Goal: Check status: Check status

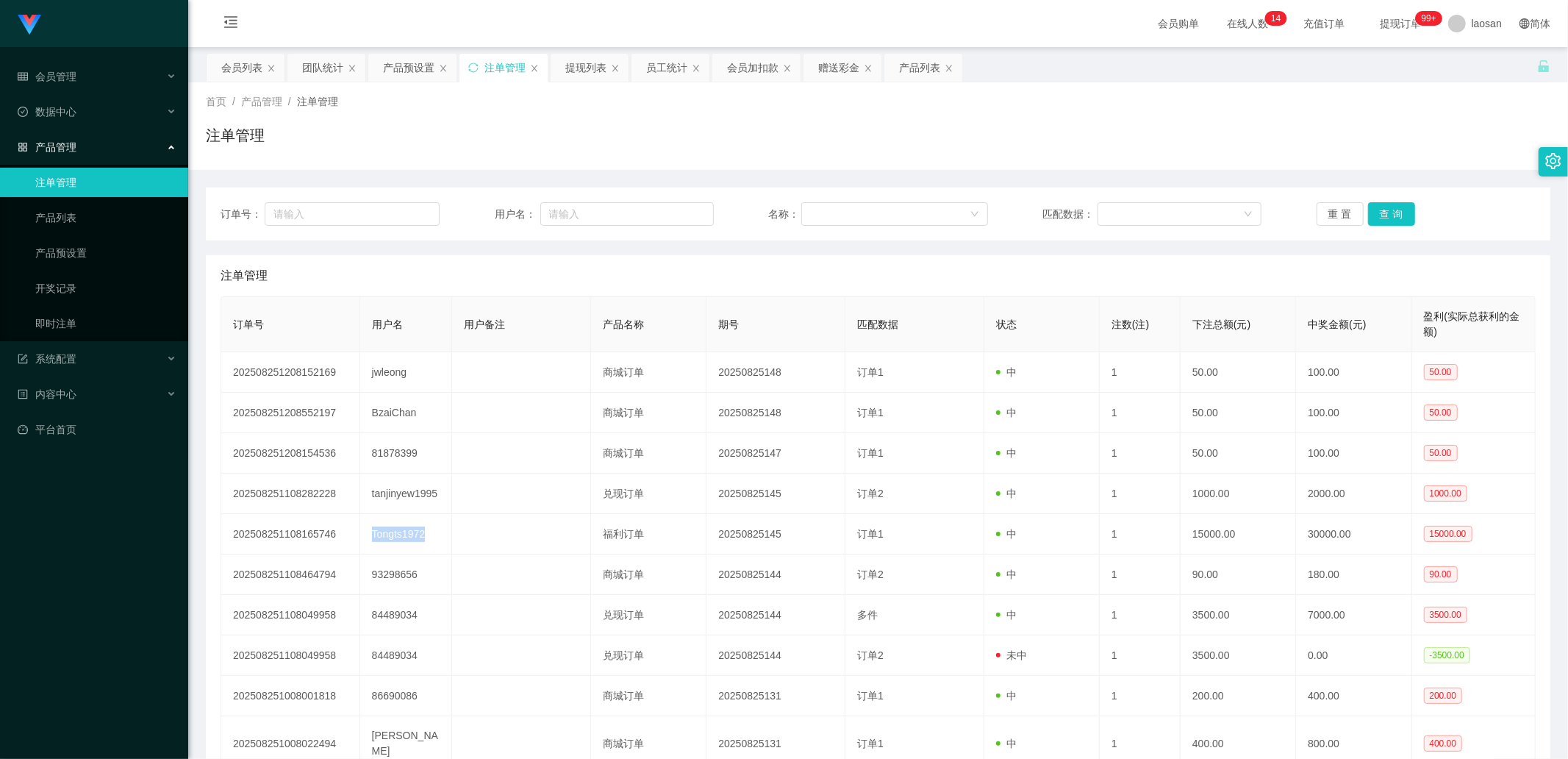
scroll to position [115, 0]
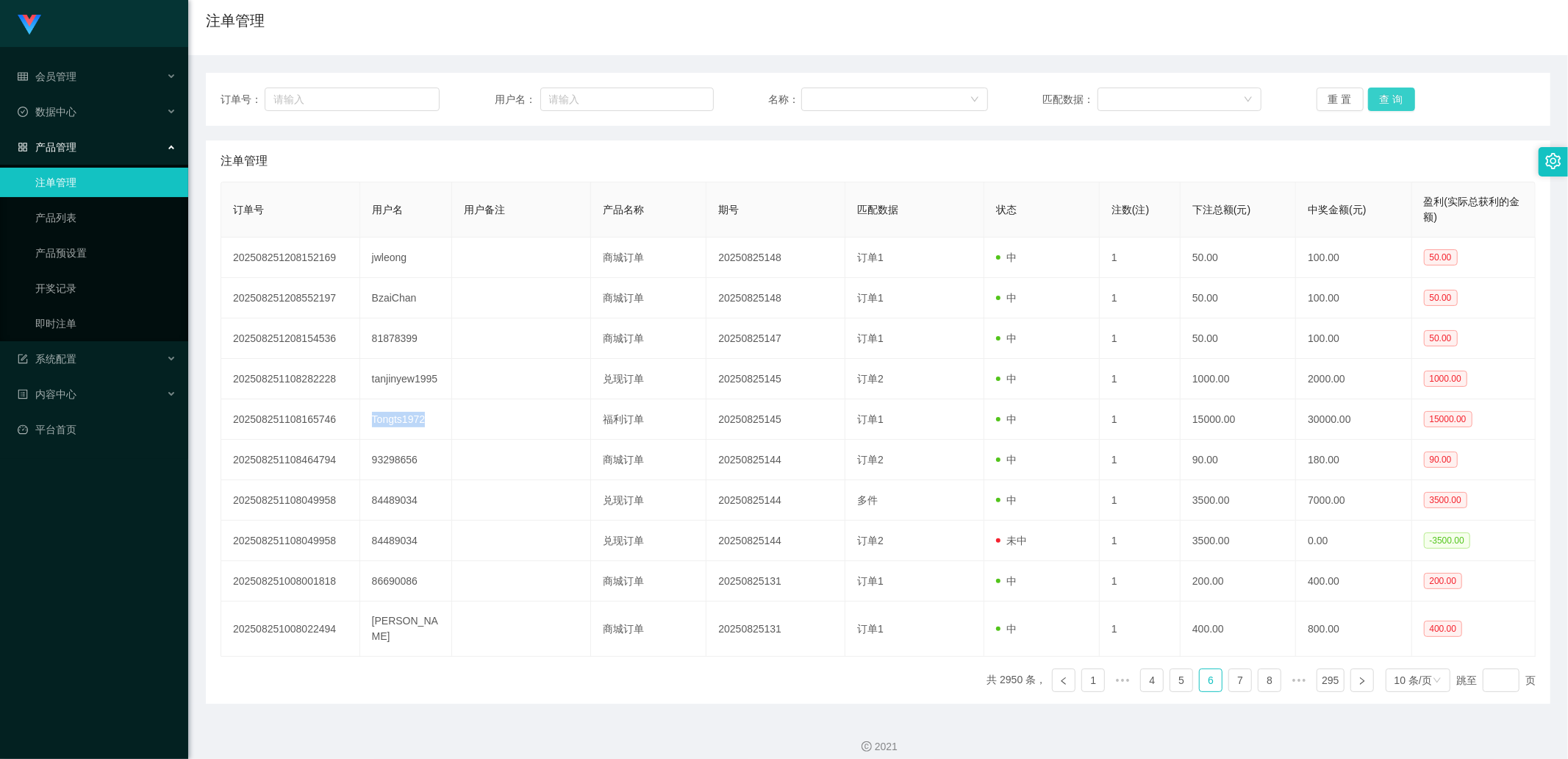
click at [1388, 93] on button "查 询" at bounding box center [1392, 99] width 47 height 23
click at [1388, 93] on div "重 置 查 询" at bounding box center [1426, 99] width 219 height 23
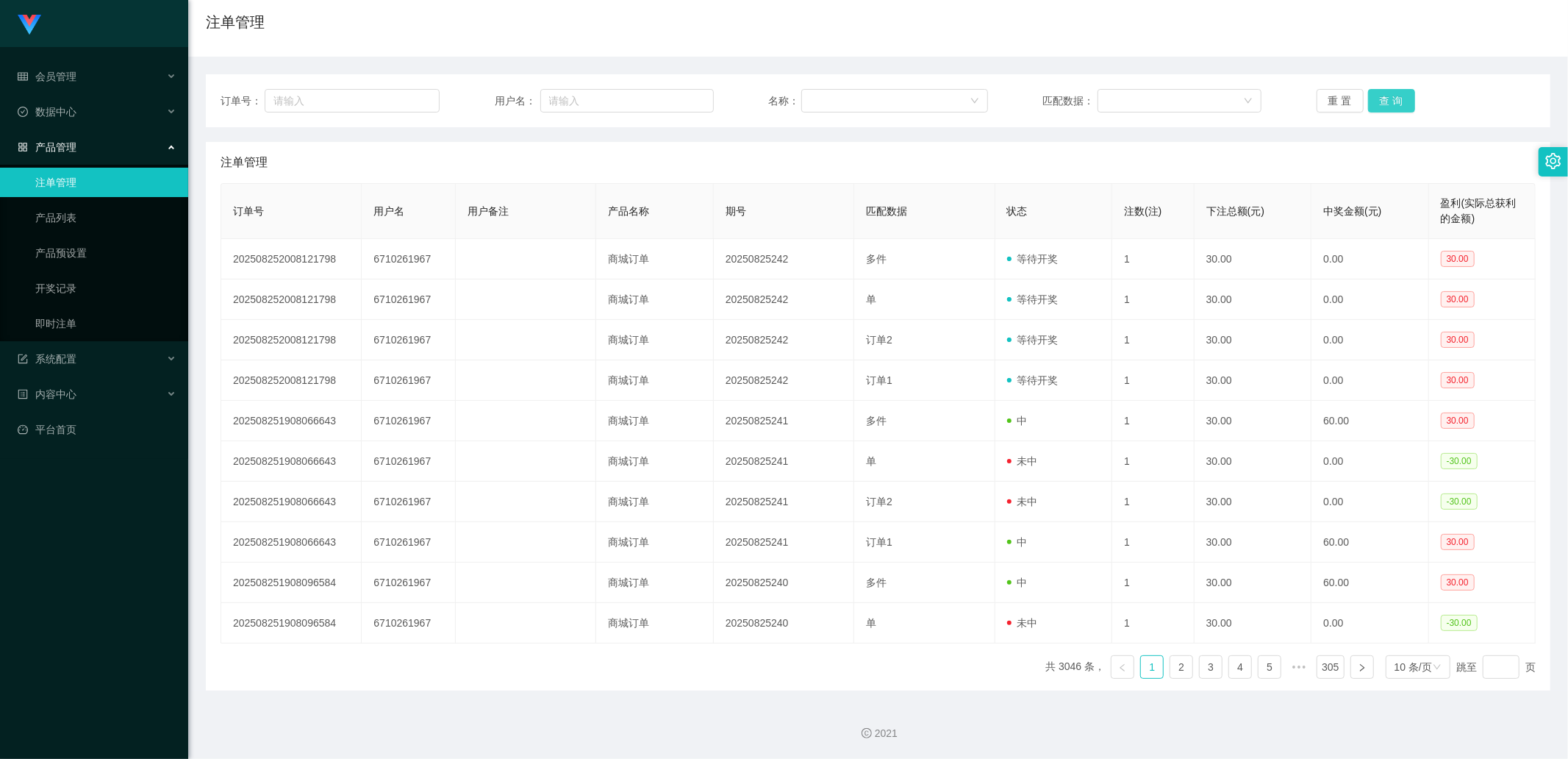
click at [1388, 93] on button "查 询" at bounding box center [1392, 100] width 47 height 23
click at [85, 146] on div "产品管理" at bounding box center [94, 147] width 188 height 30
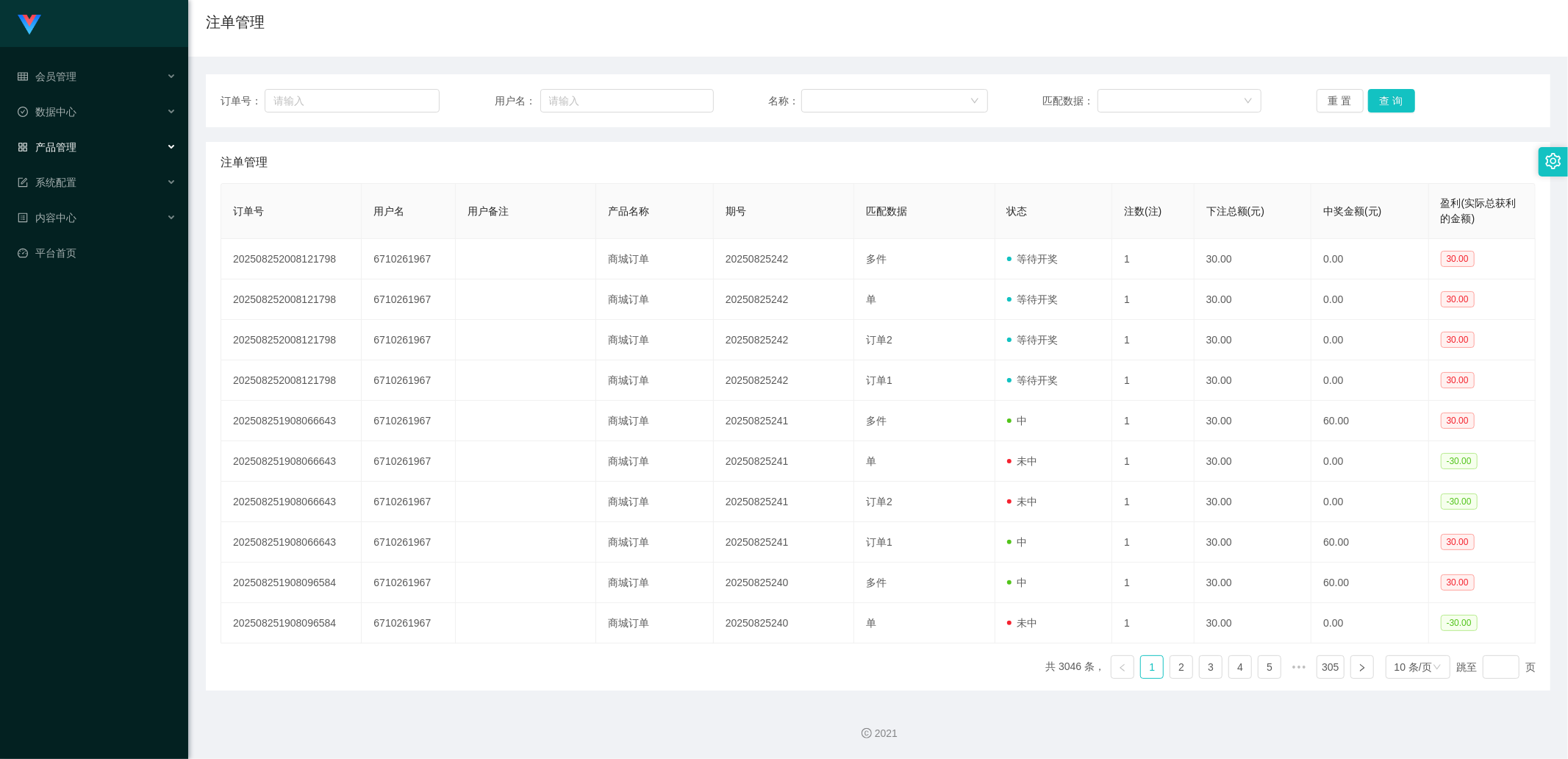
click at [85, 158] on div "产品管理" at bounding box center [94, 147] width 188 height 30
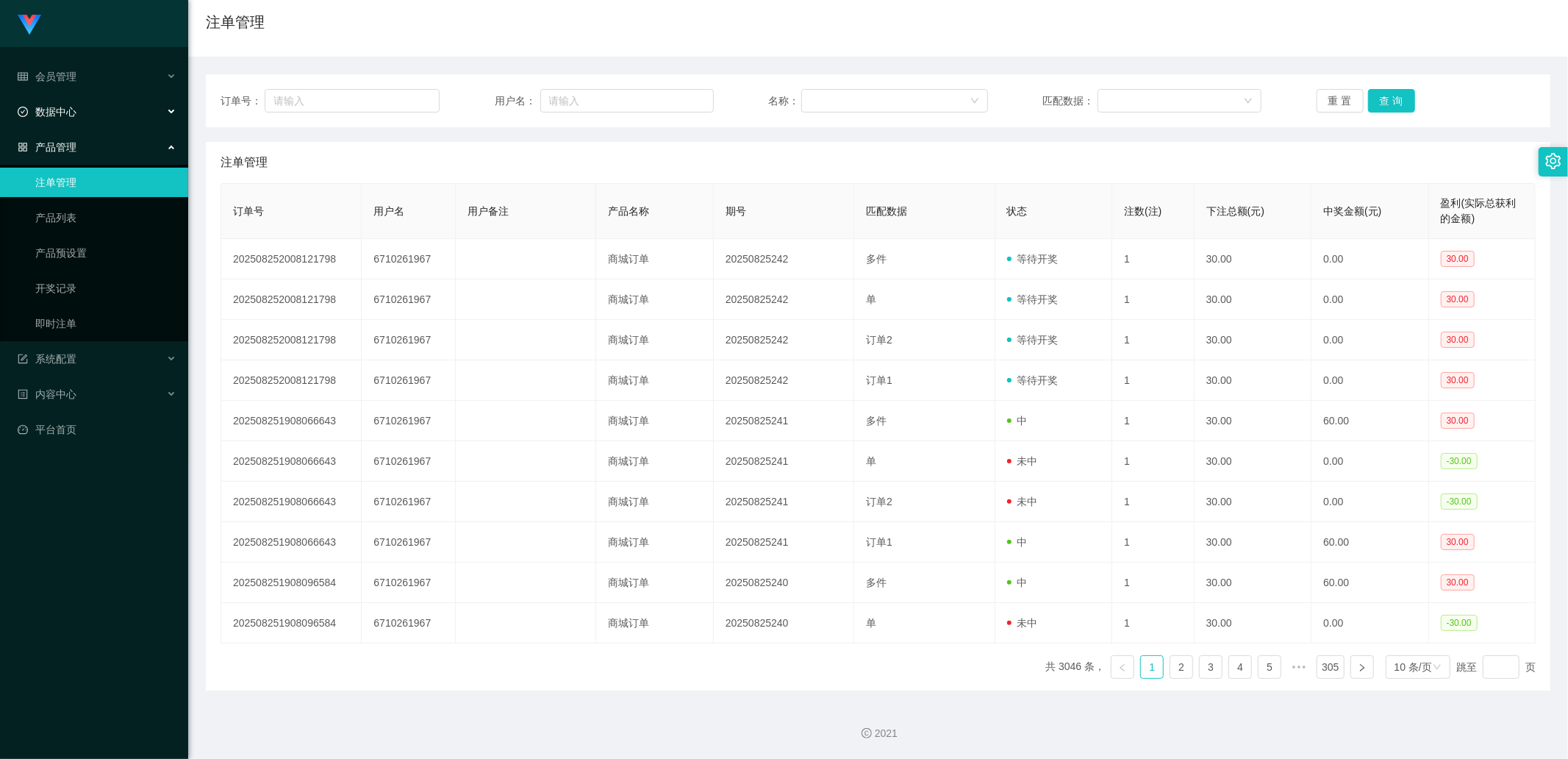
click at [102, 112] on div "数据中心" at bounding box center [94, 111] width 188 height 30
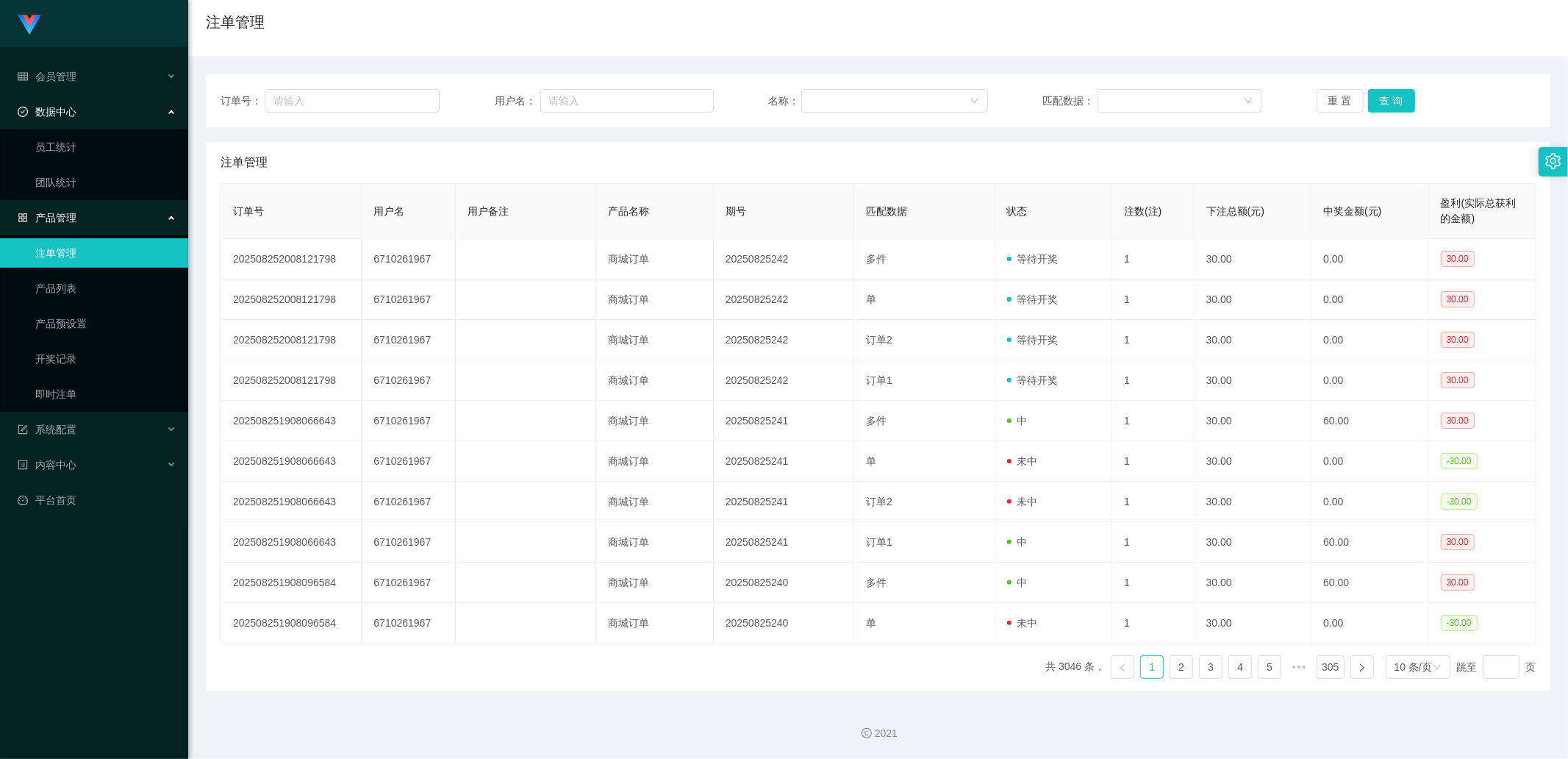
click at [103, 120] on div "数据中心" at bounding box center [94, 111] width 188 height 30
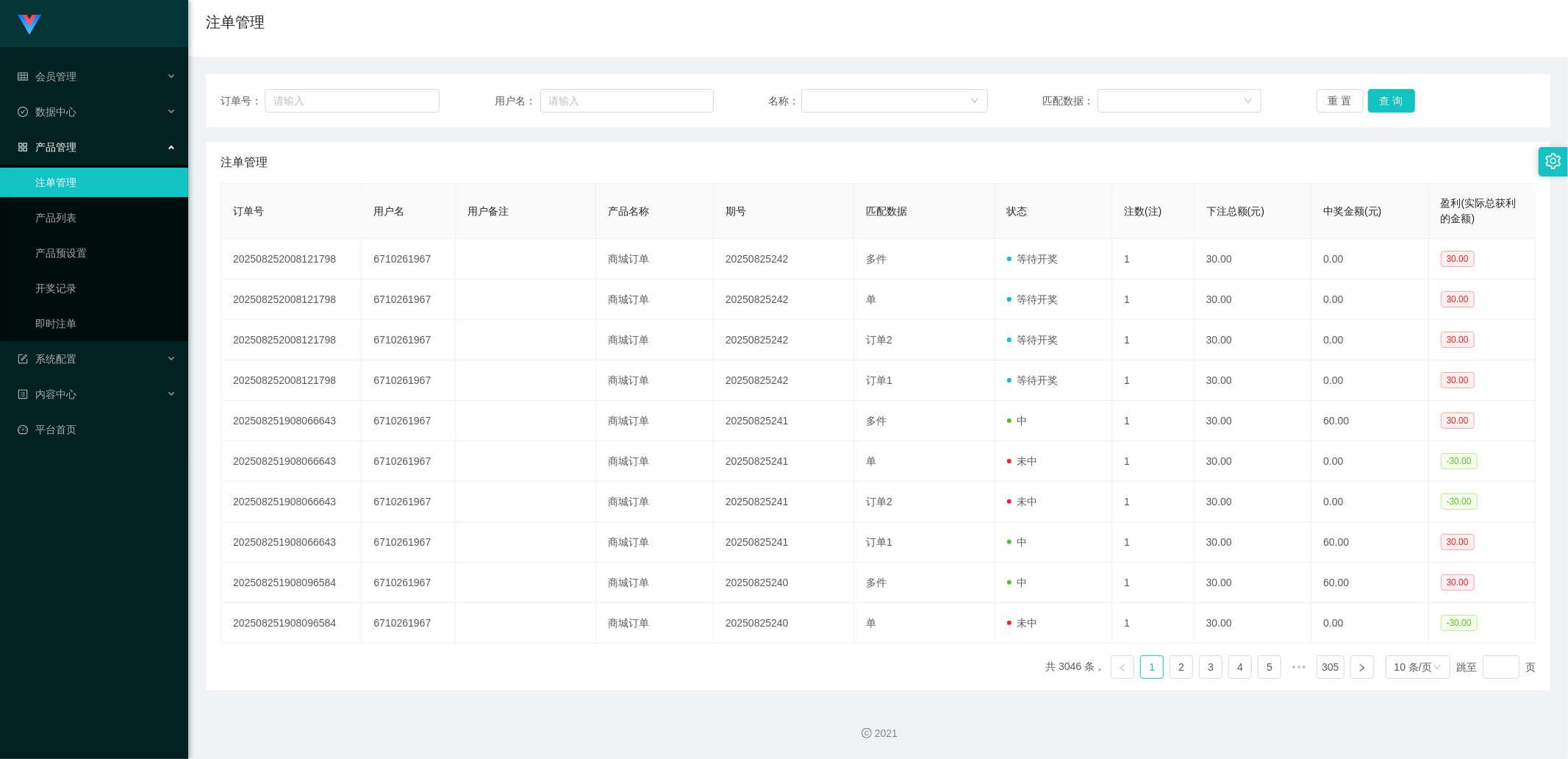
click at [94, 171] on link "注单管理" at bounding box center [106, 182] width 141 height 30
click at [111, 143] on div "产品管理" at bounding box center [94, 147] width 188 height 30
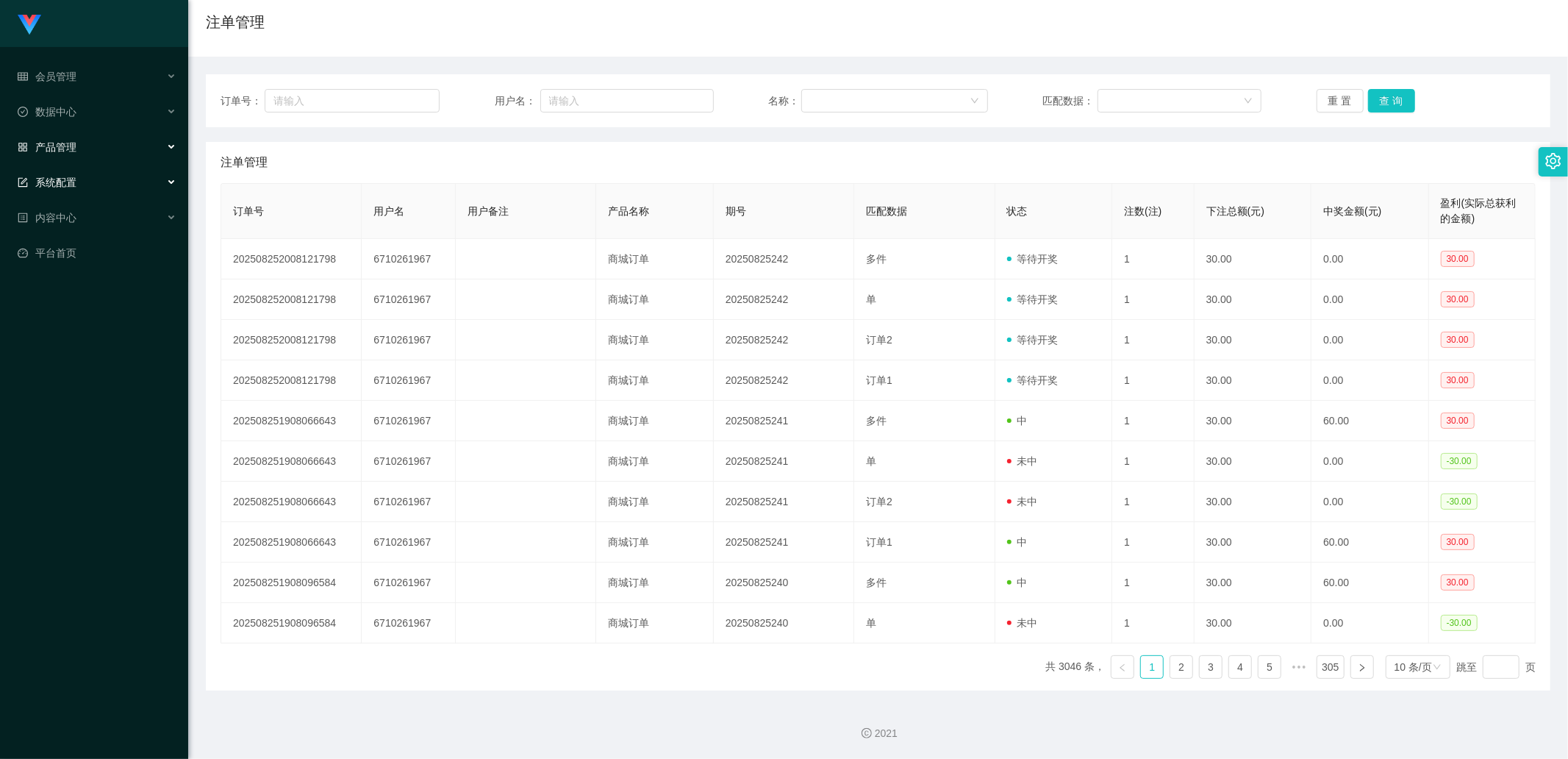
click at [105, 170] on div "系统配置" at bounding box center [94, 182] width 188 height 30
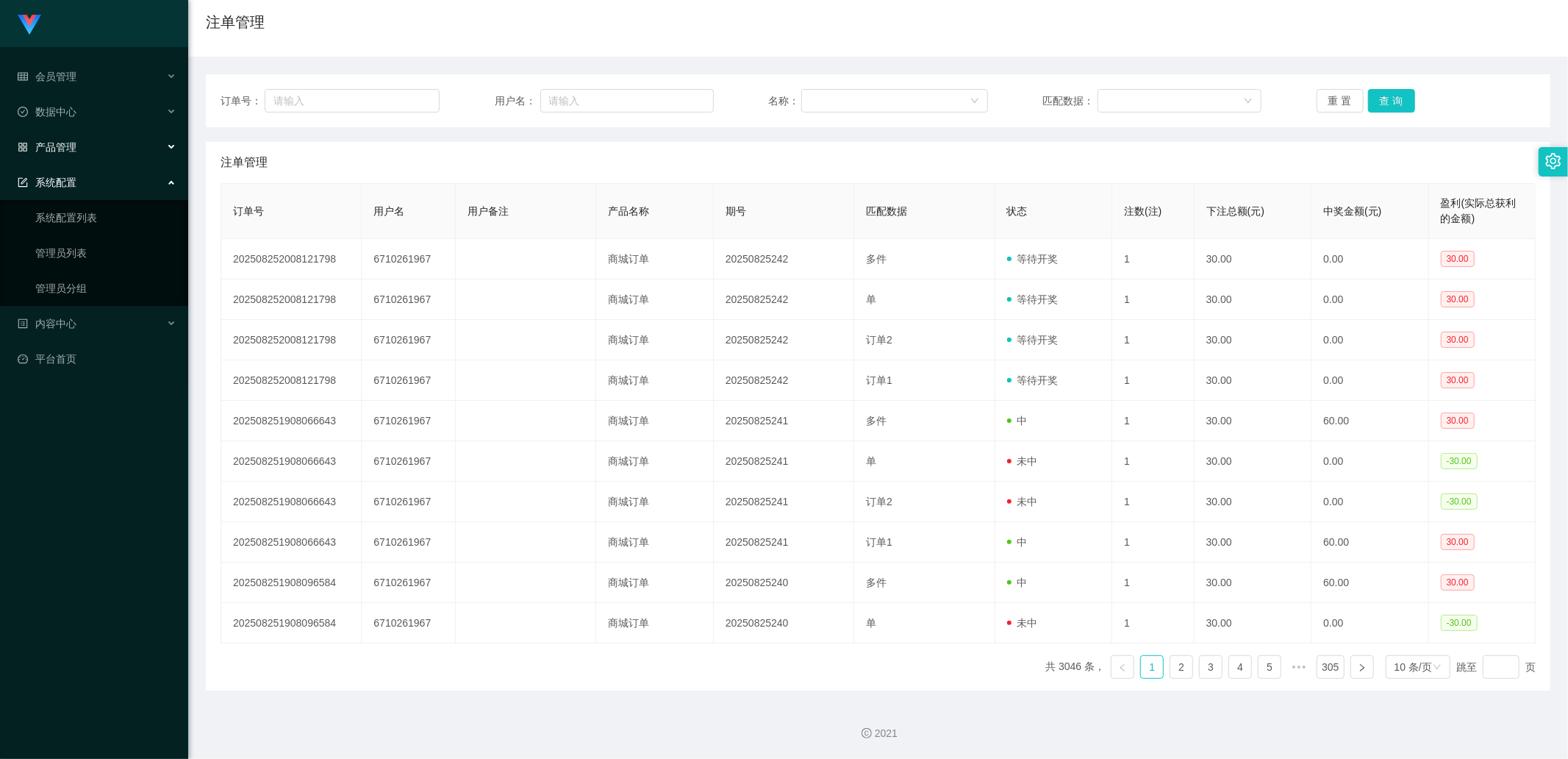
click at [112, 153] on div "产品管理" at bounding box center [94, 147] width 188 height 30
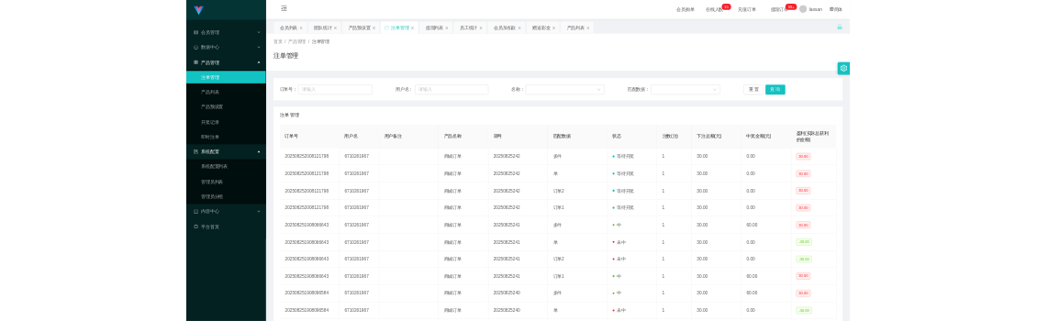
scroll to position [0, 0]
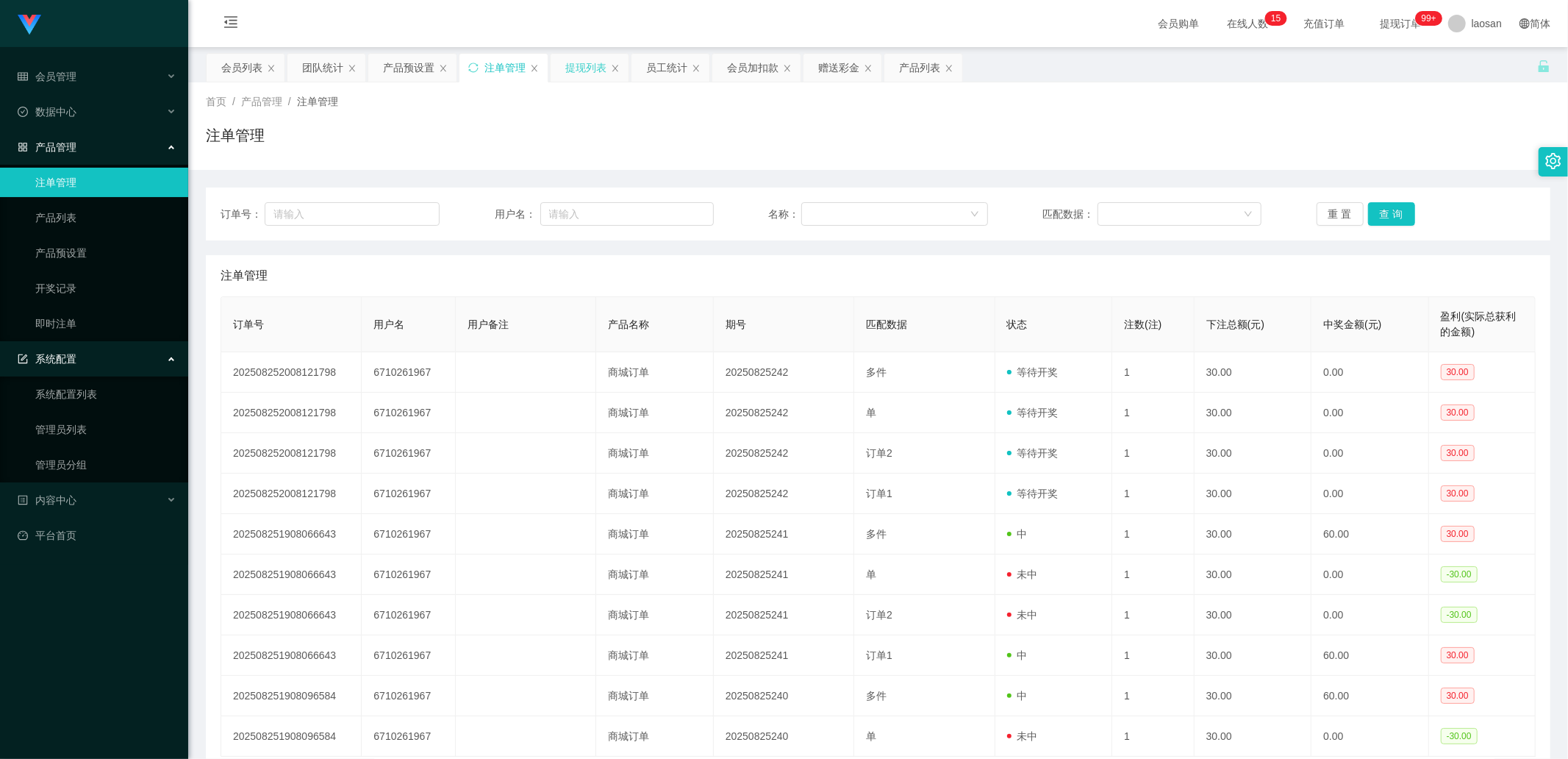
click at [570, 68] on div "提现列表" at bounding box center [586, 67] width 41 height 28
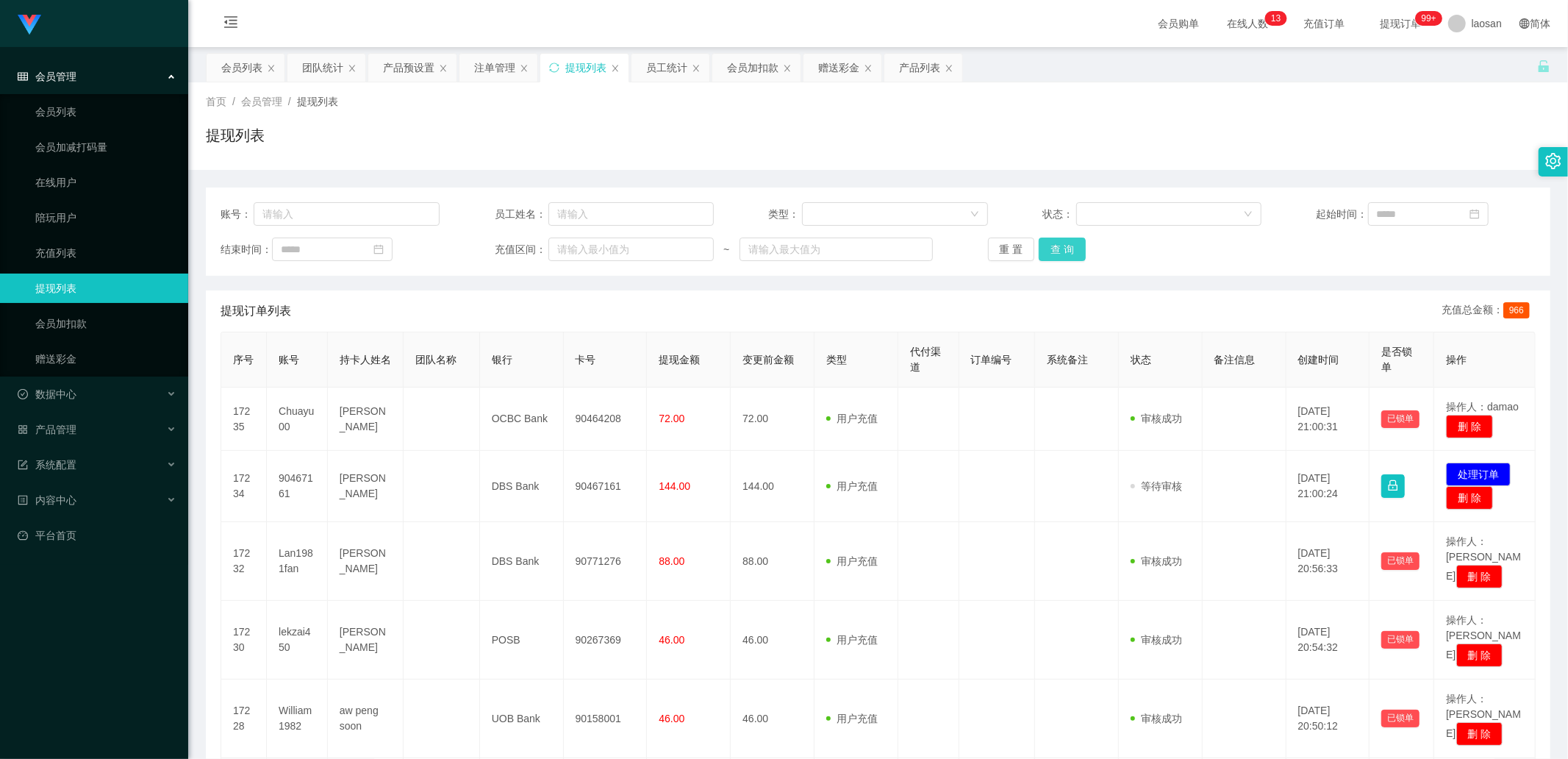
click at [1053, 248] on button "查 询" at bounding box center [1062, 248] width 47 height 23
click at [1053, 248] on div "重 置 查 询" at bounding box center [1097, 248] width 219 height 23
click at [1053, 248] on button "查 询" at bounding box center [1062, 248] width 47 height 23
click at [1052, 248] on div "重 置 查 询" at bounding box center [1097, 248] width 219 height 23
click at [1052, 248] on button "查 询" at bounding box center [1062, 248] width 47 height 23
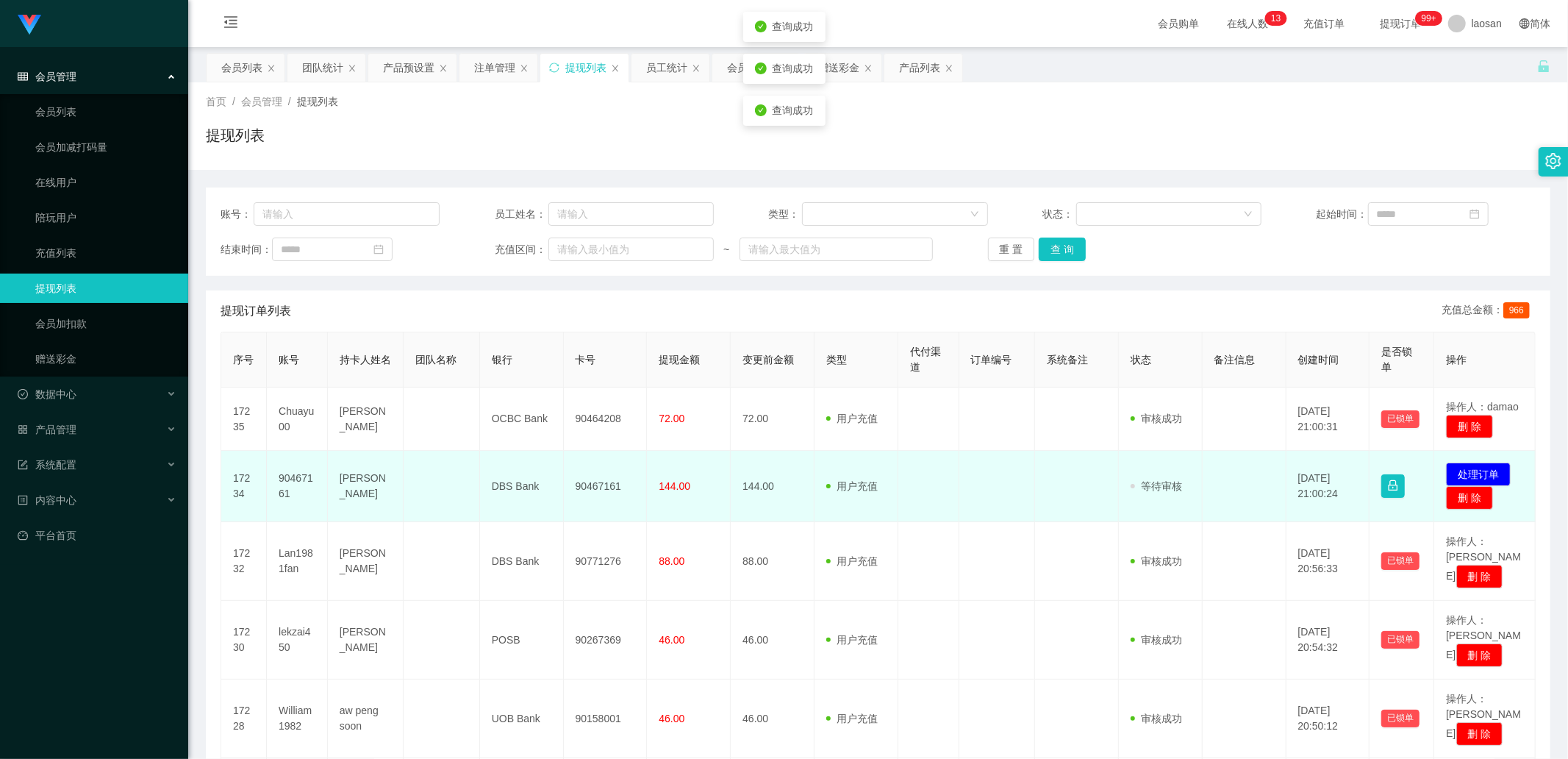
click at [298, 477] on td "90467161" at bounding box center [297, 486] width 61 height 71
click at [299, 477] on td "90467161" at bounding box center [297, 486] width 61 height 71
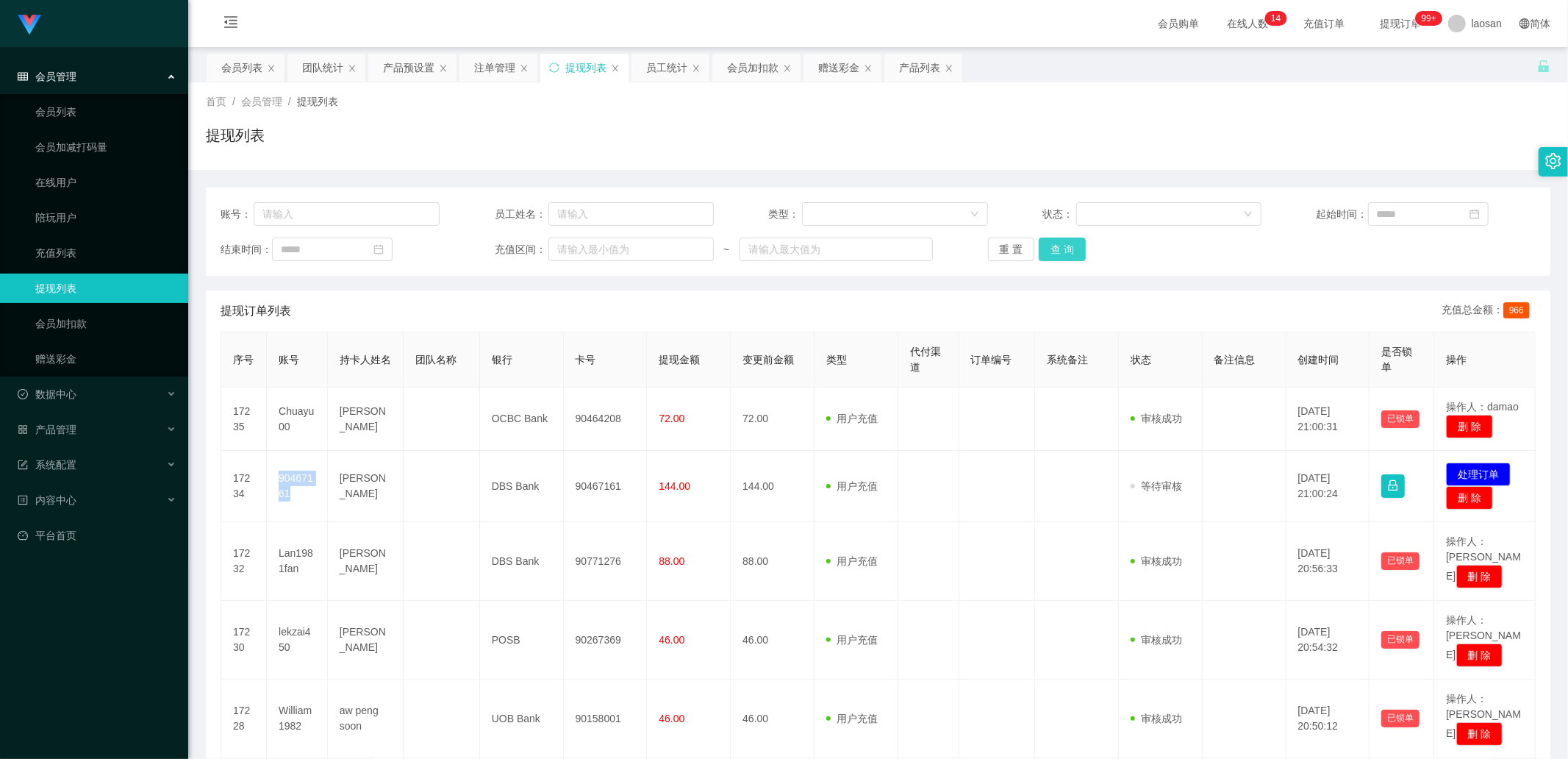
click at [1045, 255] on button "查 询" at bounding box center [1062, 248] width 47 height 23
click at [1047, 255] on div "重 置 查 询" at bounding box center [1097, 248] width 219 height 23
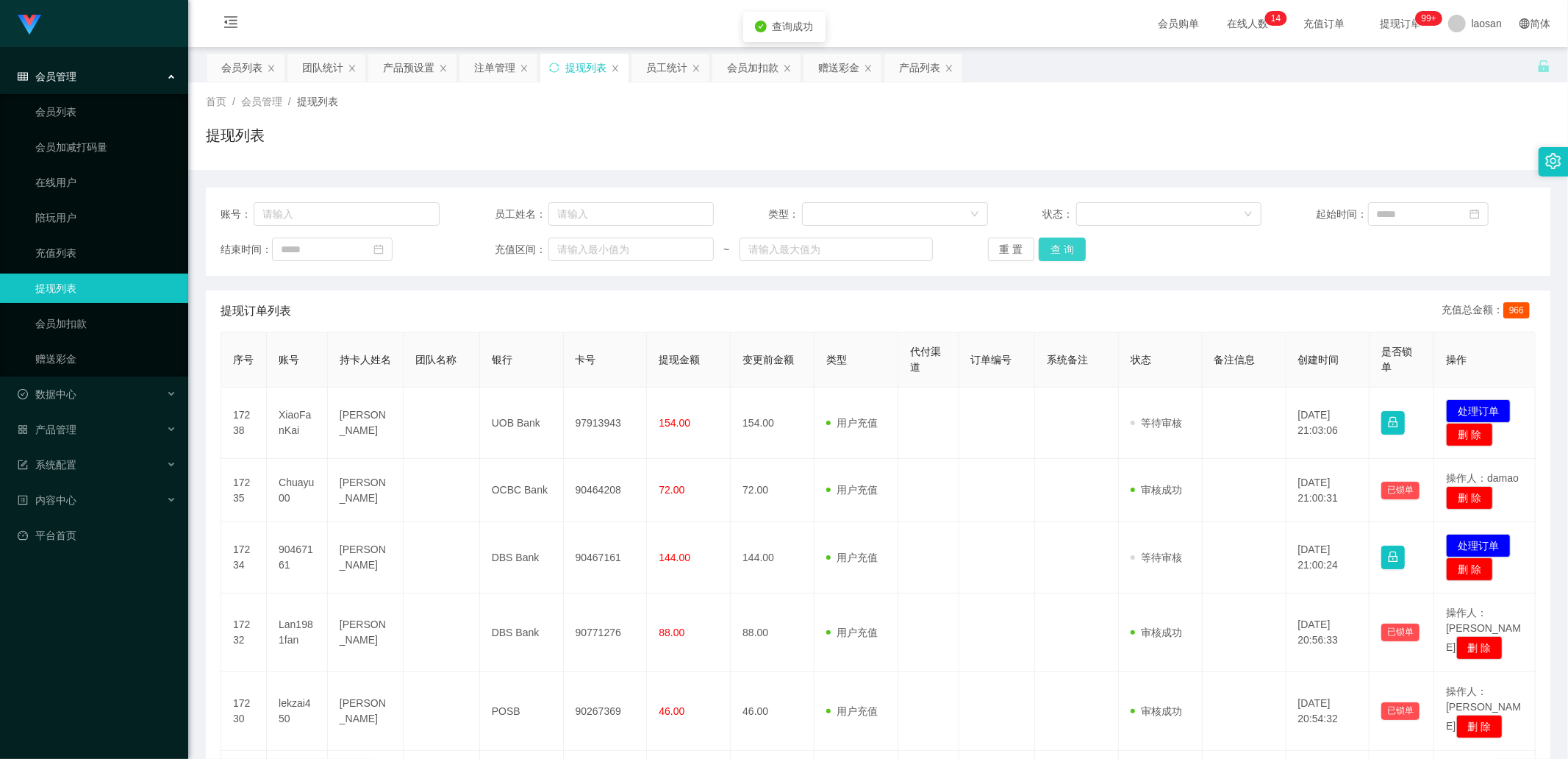
click at [1047, 255] on button "查 询" at bounding box center [1062, 248] width 47 height 23
click at [1047, 255] on div "重 置 查 询" at bounding box center [1097, 248] width 219 height 23
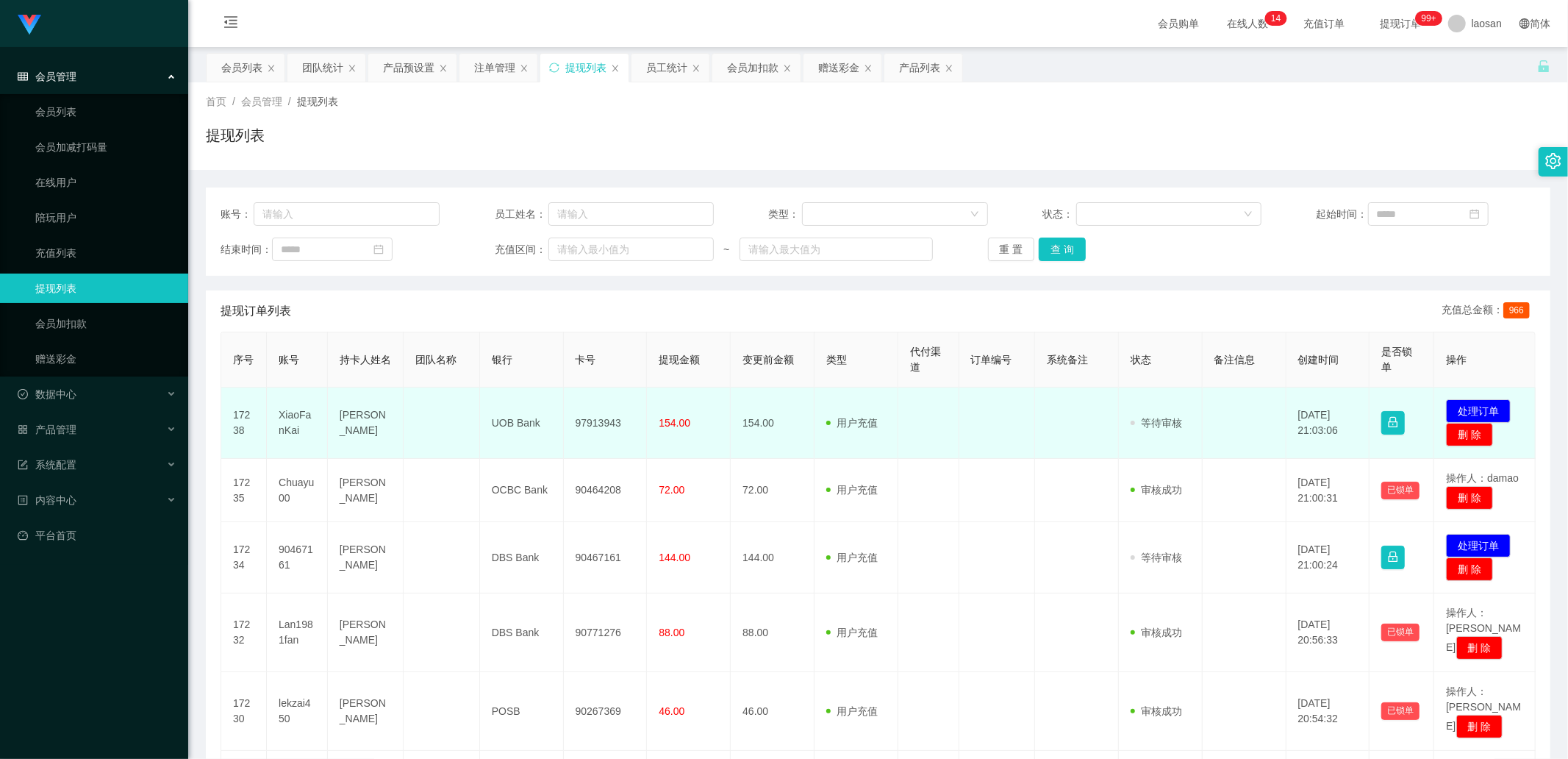
click at [304, 419] on td "XiaoFanKai" at bounding box center [297, 423] width 61 height 71
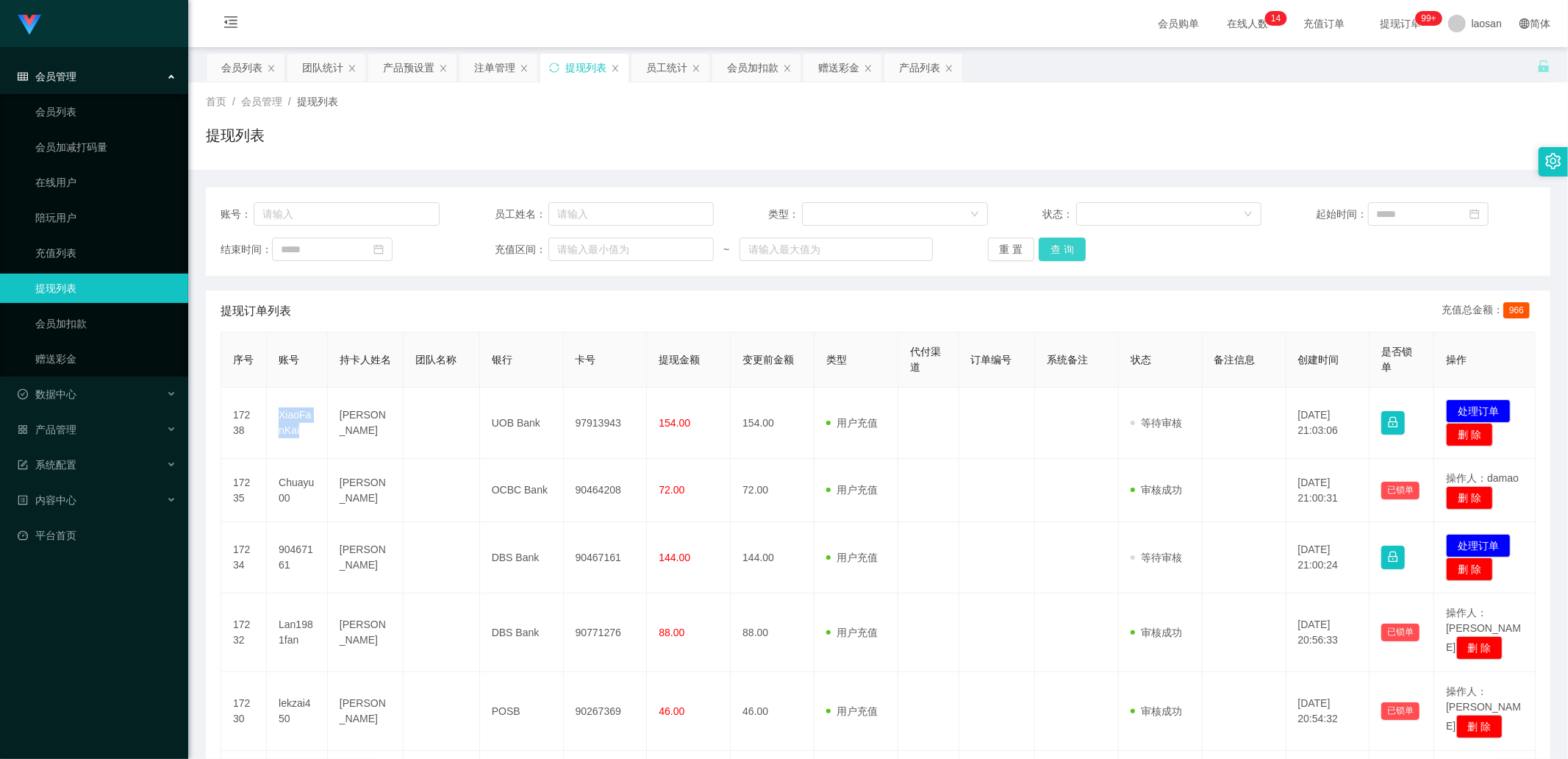
click at [1056, 243] on button "查 询" at bounding box center [1062, 248] width 47 height 23
click at [1056, 243] on div "重 置 查 询" at bounding box center [1097, 248] width 219 height 23
click at [1058, 252] on button "查 询" at bounding box center [1062, 248] width 47 height 23
click at [1058, 252] on div "重 置 查 询" at bounding box center [1097, 248] width 219 height 23
click at [1058, 252] on button "查 询" at bounding box center [1062, 248] width 47 height 23
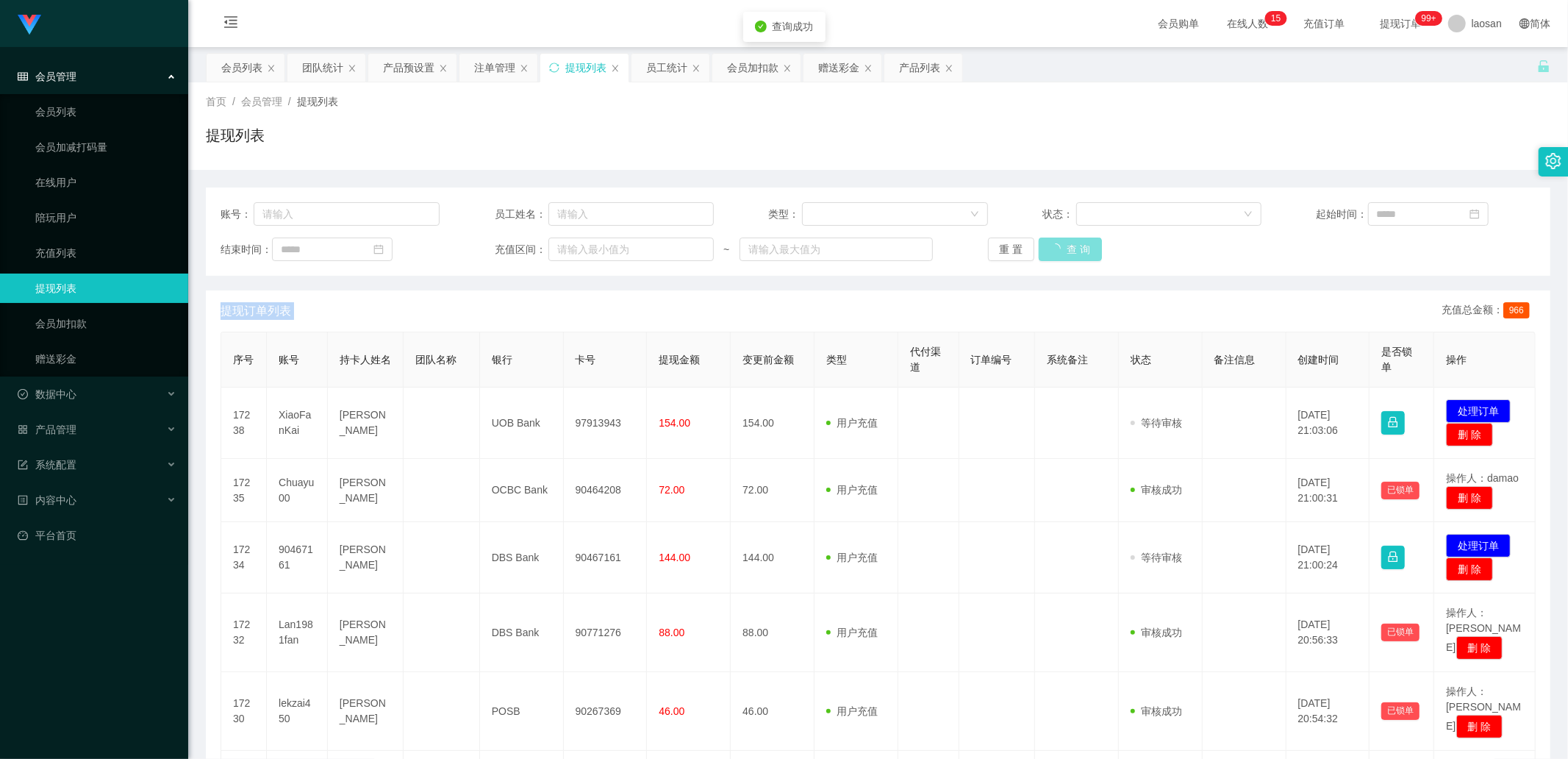
click at [1058, 252] on div "重 置 查 询" at bounding box center [1097, 248] width 219 height 23
click at [1058, 252] on button "查 询" at bounding box center [1062, 248] width 47 height 23
click at [1057, 240] on button "查 询" at bounding box center [1062, 248] width 47 height 23
click at [1057, 240] on div "重 置 查 询" at bounding box center [1097, 248] width 219 height 23
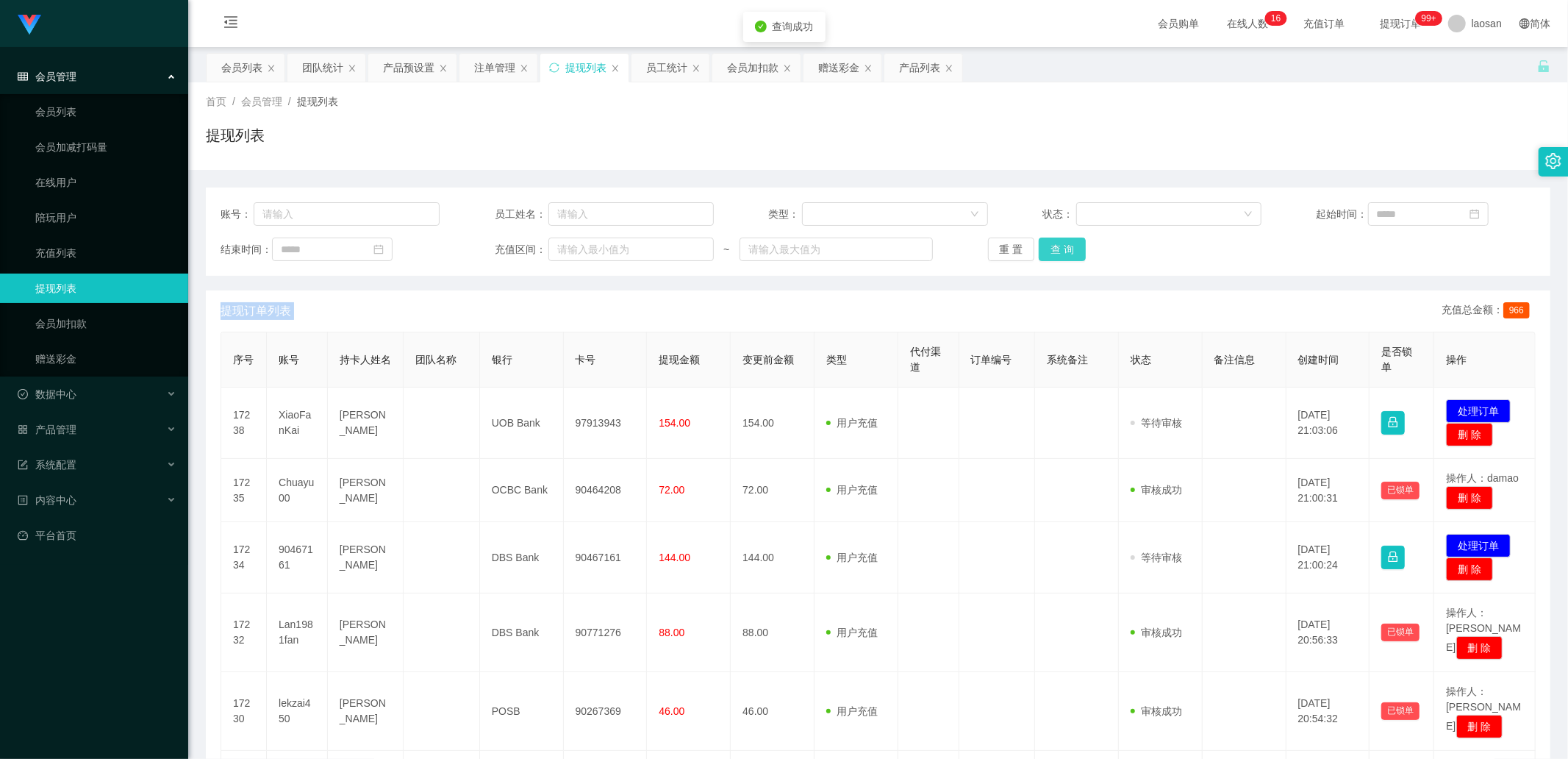
click at [1057, 240] on button "查 询" at bounding box center [1062, 248] width 47 height 23
click at [1057, 240] on div "重 置 查 询" at bounding box center [1097, 248] width 219 height 23
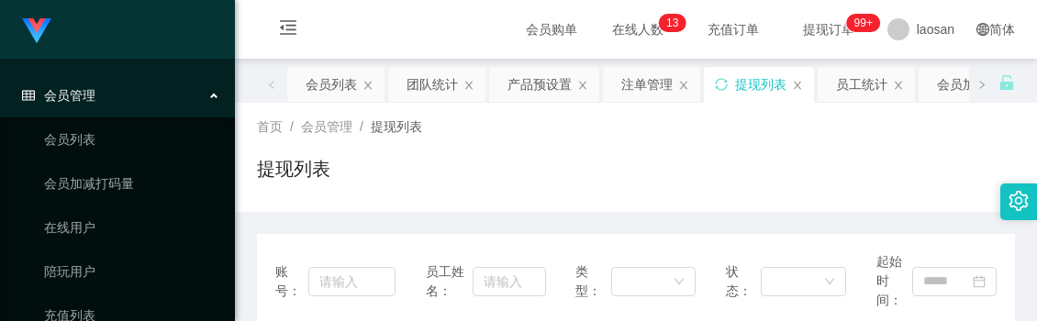
drag, startPoint x: 474, startPoint y: 166, endPoint x: 793, endPoint y: 17, distance: 352.6
click at [477, 167] on div "提现列表" at bounding box center [636, 176] width 758 height 42
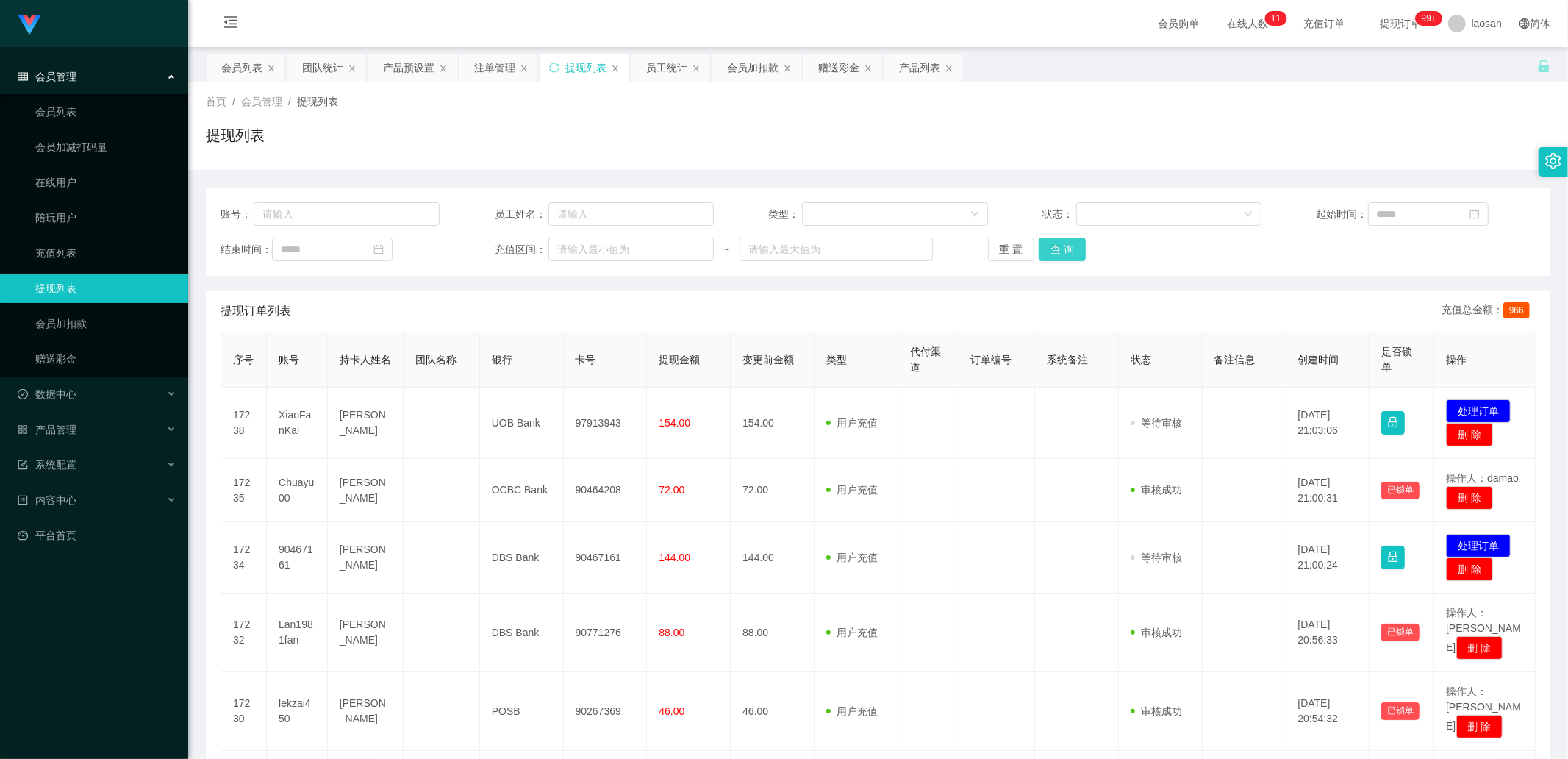
click at [1061, 250] on button "查 询" at bounding box center [1062, 248] width 47 height 23
click at [1061, 250] on div "重 置 查 询" at bounding box center [1097, 248] width 219 height 23
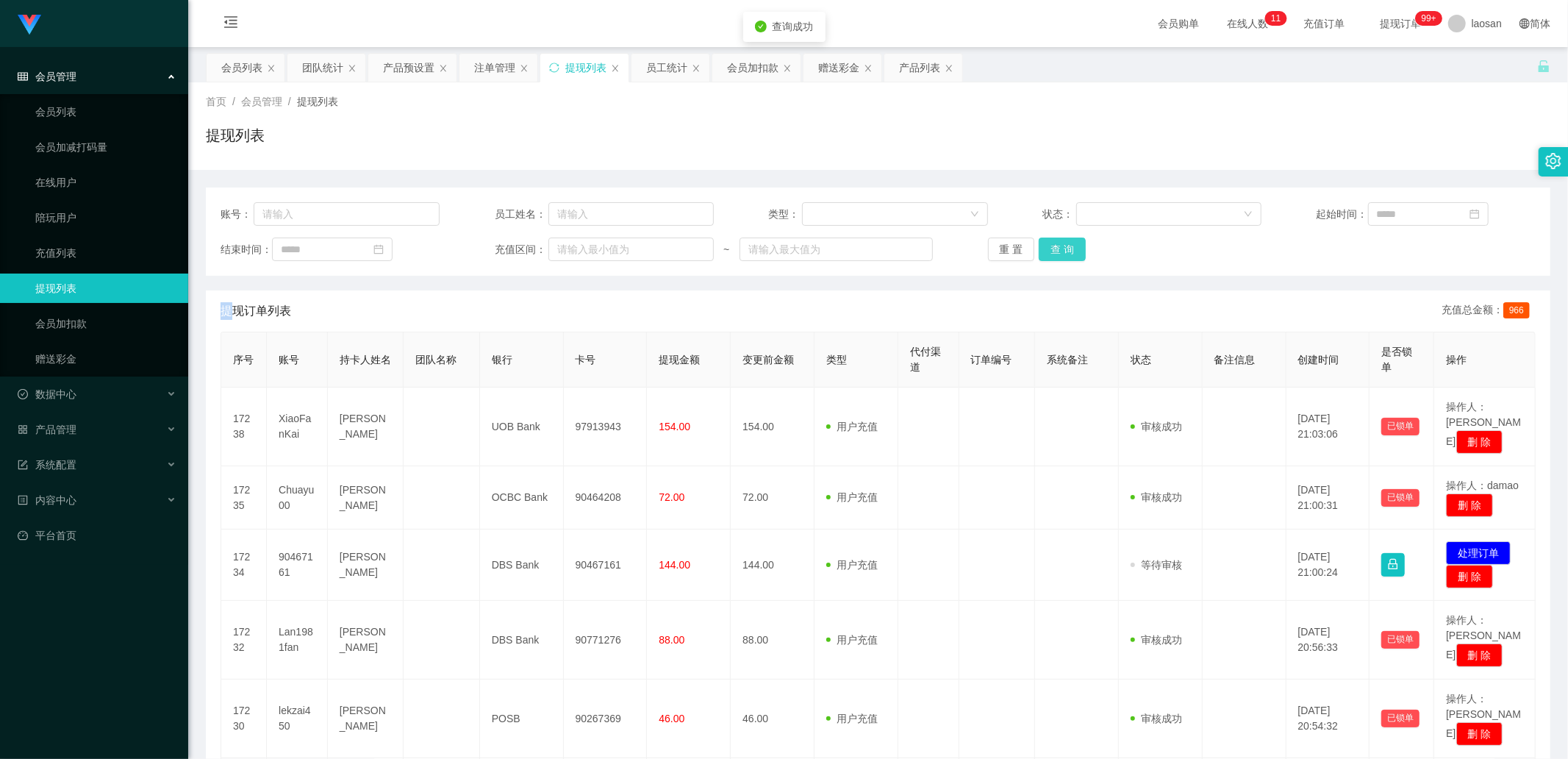
click at [1061, 250] on button "查 询" at bounding box center [1062, 248] width 47 height 23
click at [1061, 250] on div "重 置 查 询" at bounding box center [1097, 248] width 219 height 23
click at [1061, 250] on button "查 询" at bounding box center [1062, 248] width 47 height 23
click at [1061, 250] on div "重 置 查 询" at bounding box center [1097, 248] width 219 height 23
click at [1061, 250] on button "查 询" at bounding box center [1062, 248] width 47 height 23
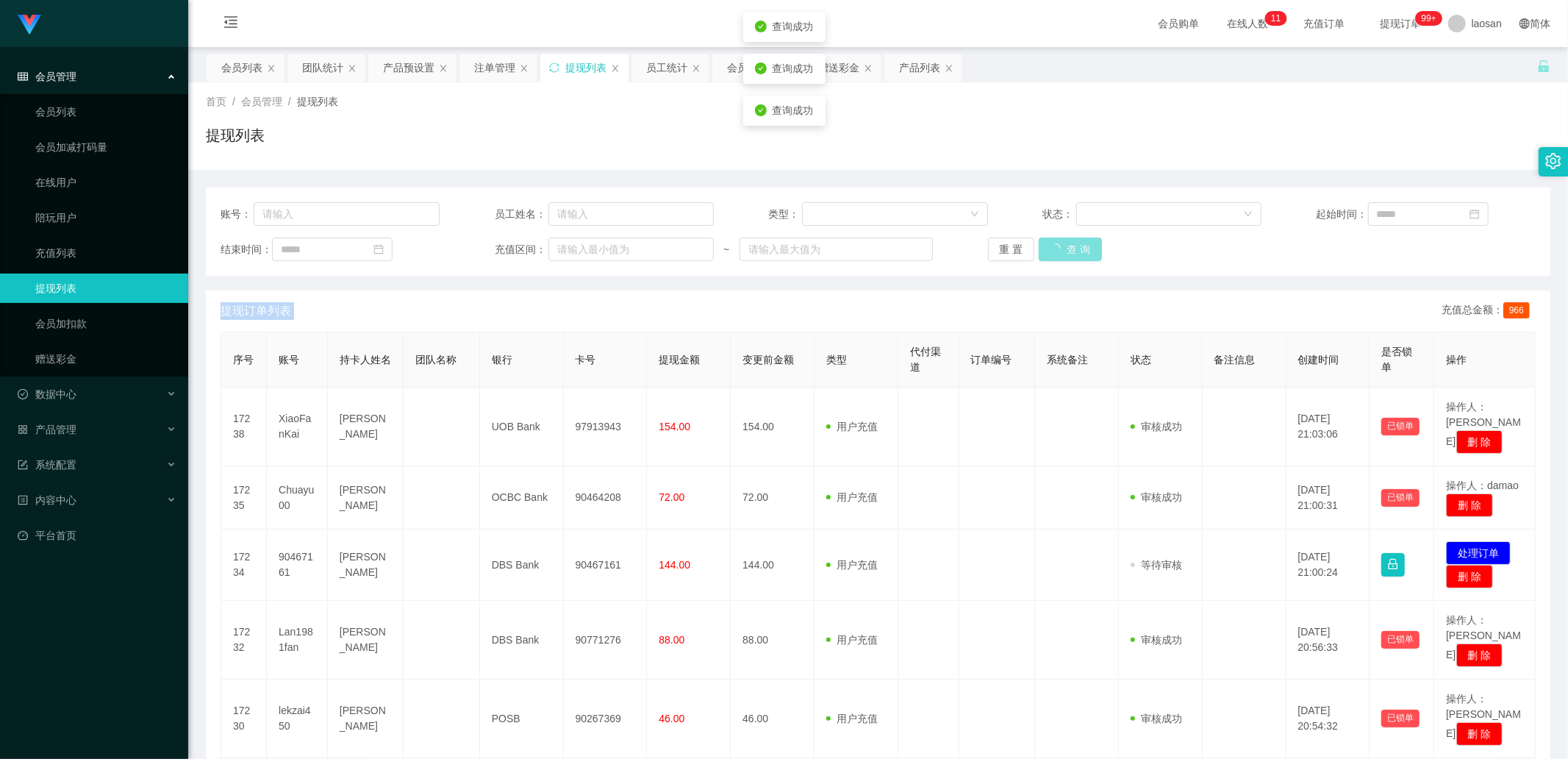
click at [1061, 250] on div "重 置 查 询" at bounding box center [1097, 248] width 219 height 23
click at [1061, 250] on button "查 询" at bounding box center [1062, 248] width 47 height 23
click at [1061, 250] on div "重 置 查 询" at bounding box center [1097, 248] width 219 height 23
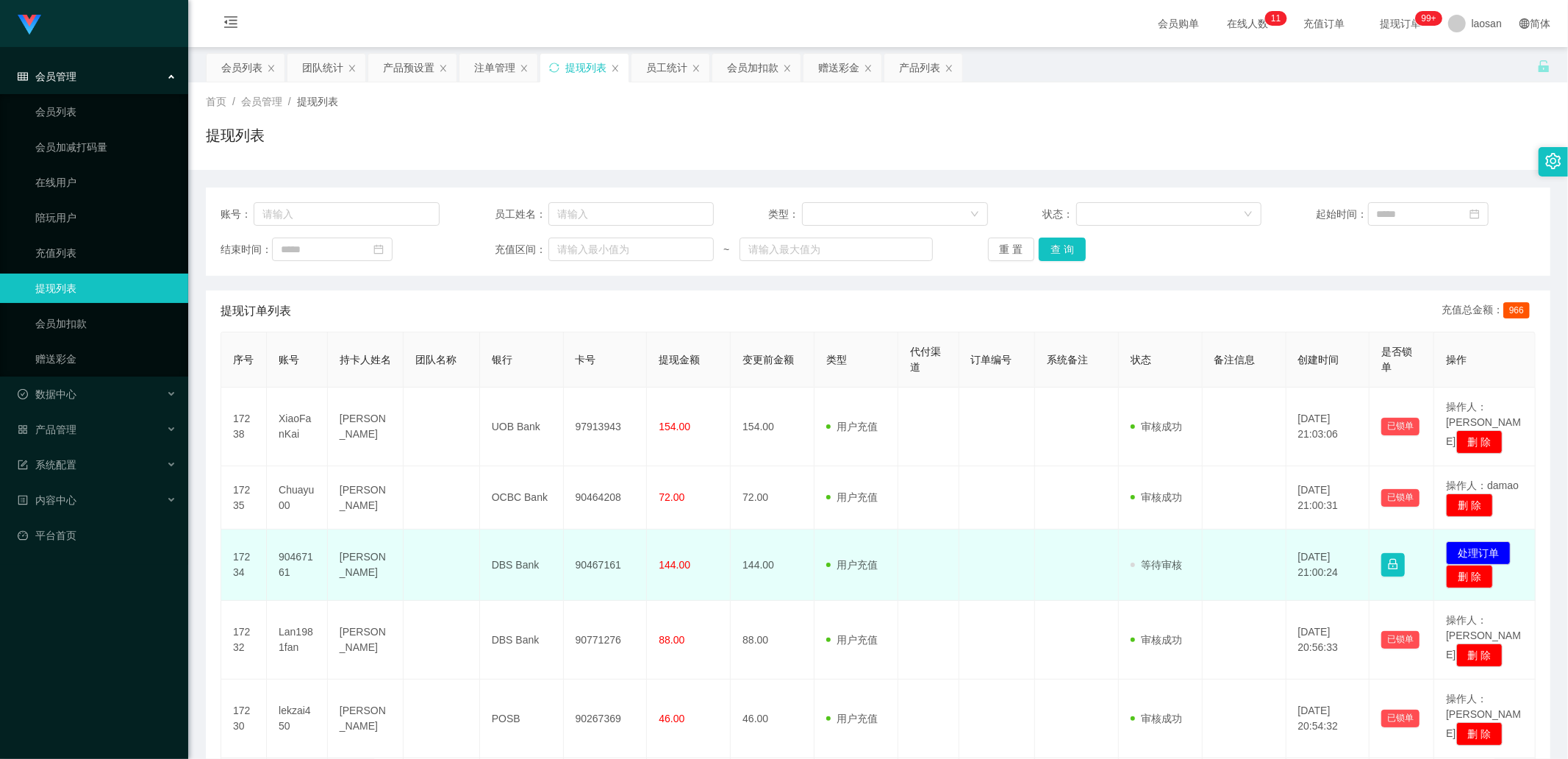
click at [358, 549] on td "[PERSON_NAME]" at bounding box center [365, 565] width 76 height 71
click at [356, 555] on td "[PERSON_NAME]" at bounding box center [365, 565] width 76 height 71
click at [312, 538] on td "90467161" at bounding box center [297, 565] width 61 height 71
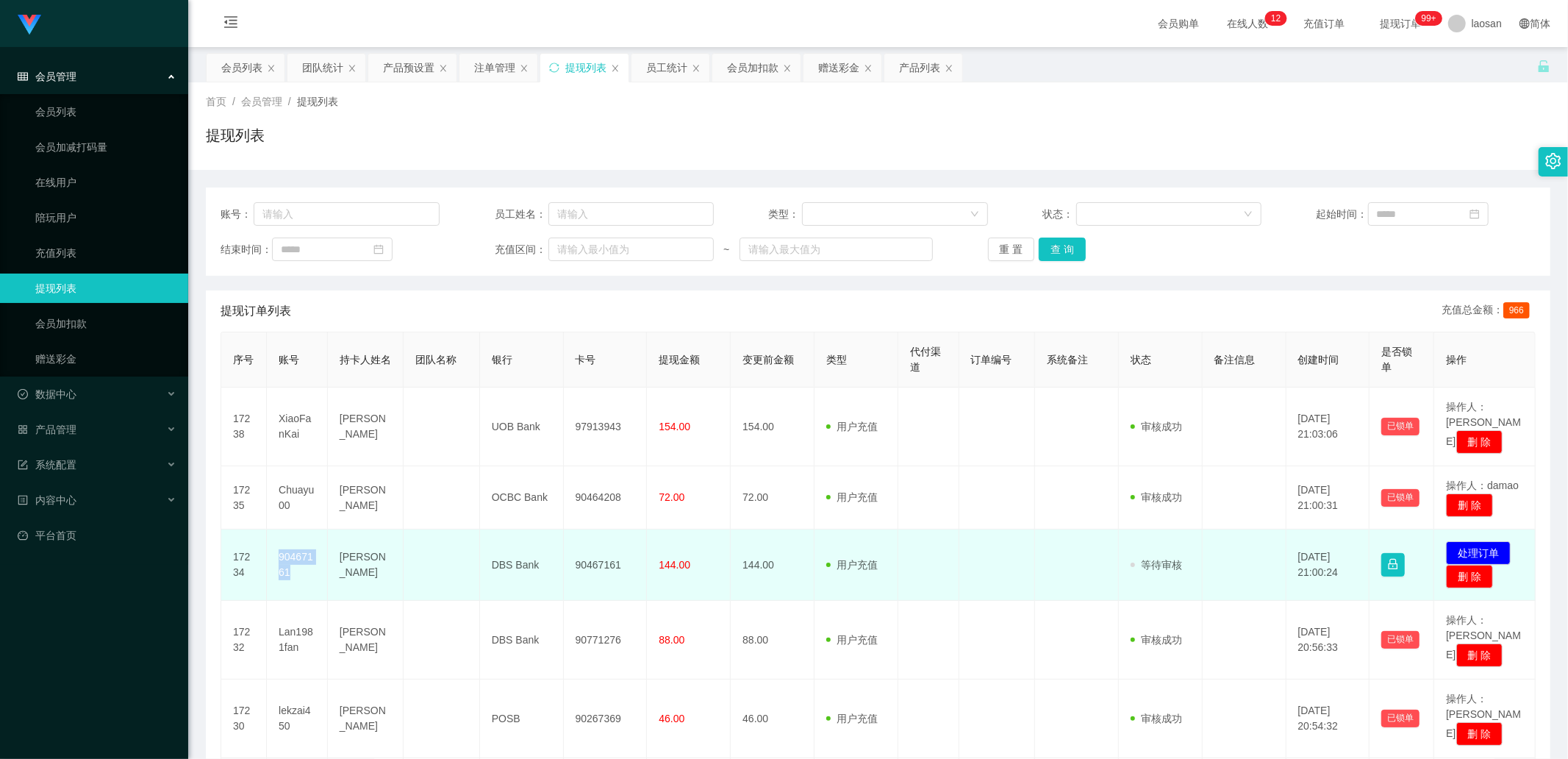
click at [312, 538] on td "90467161" at bounding box center [297, 565] width 61 height 71
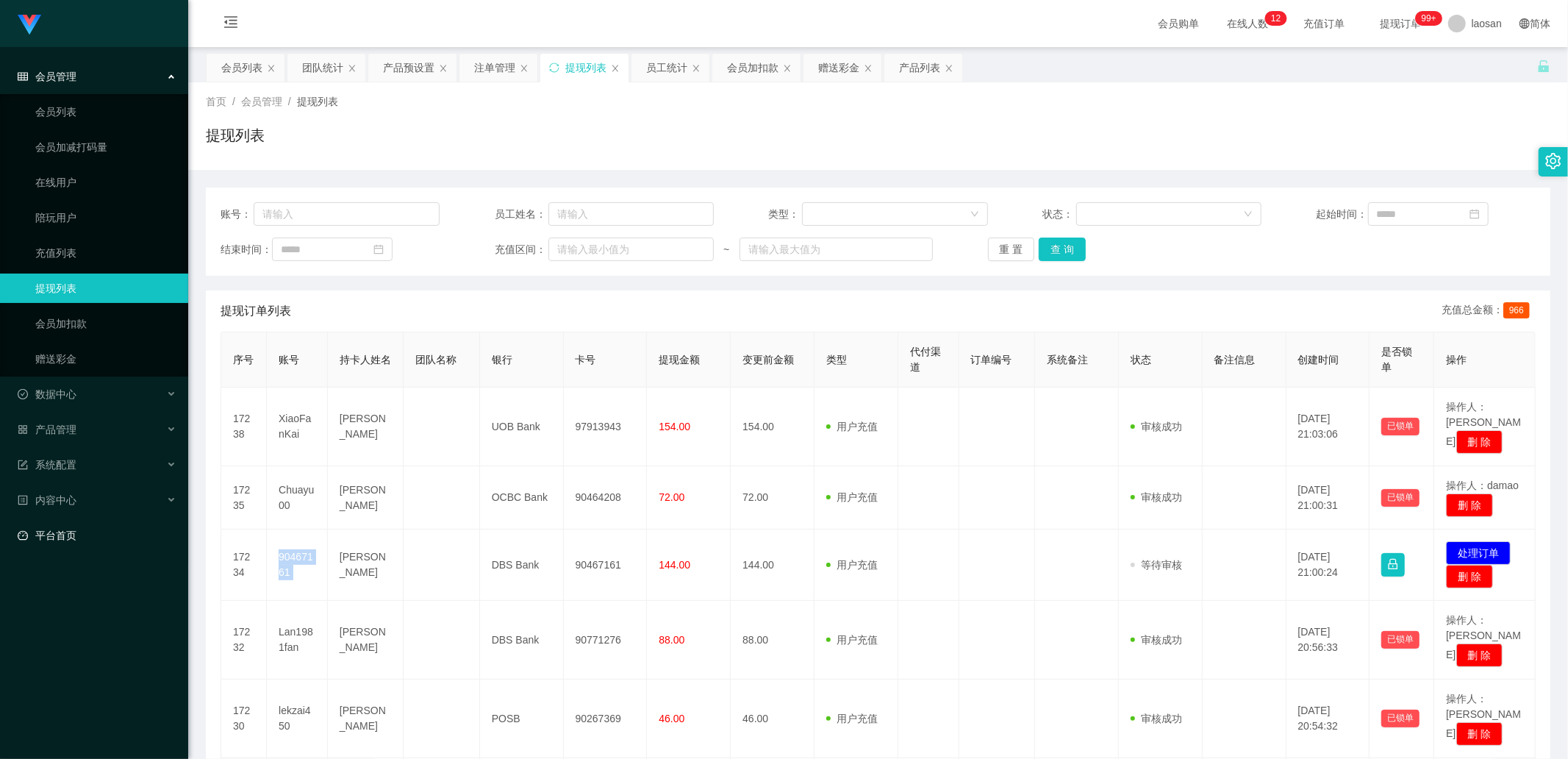
copy td "90467161"
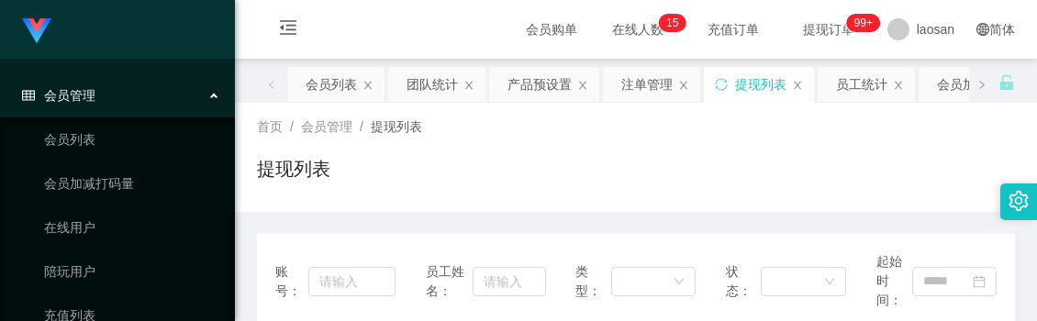
drag, startPoint x: 593, startPoint y: 153, endPoint x: 628, endPoint y: 114, distance: 52.7
click at [593, 156] on div "首页 / 会员管理 / 提现列表 / 提现列表" at bounding box center [636, 157] width 758 height 80
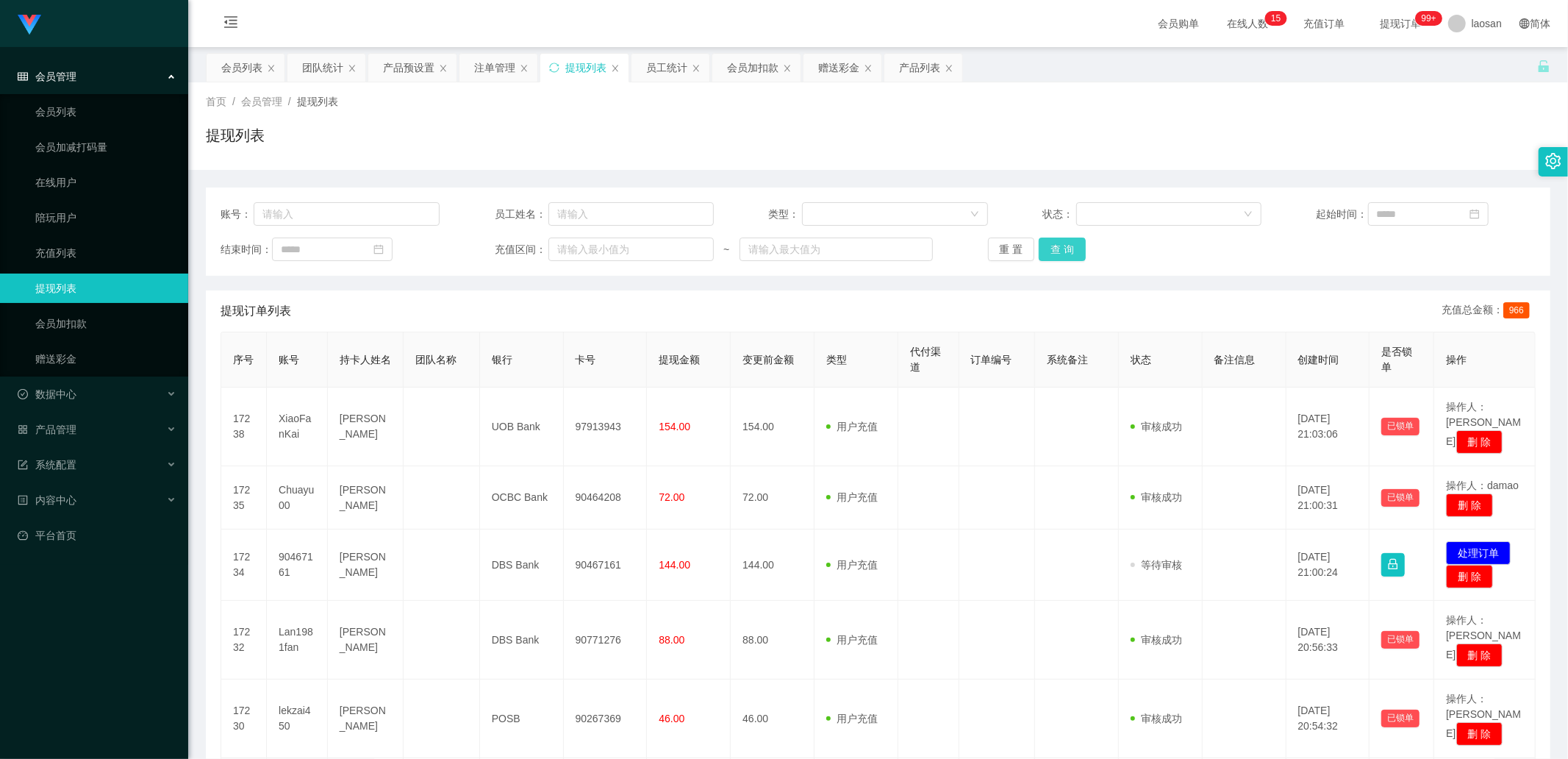
click at [1065, 244] on button "查 询" at bounding box center [1062, 248] width 47 height 23
click at [1065, 244] on div "重 置 查 询" at bounding box center [1097, 248] width 219 height 23
click at [1065, 244] on button "查 询" at bounding box center [1062, 248] width 47 height 23
click at [1065, 244] on div "重 置 查 询" at bounding box center [1097, 248] width 219 height 23
click at [1065, 244] on button "查 询" at bounding box center [1070, 248] width 63 height 23
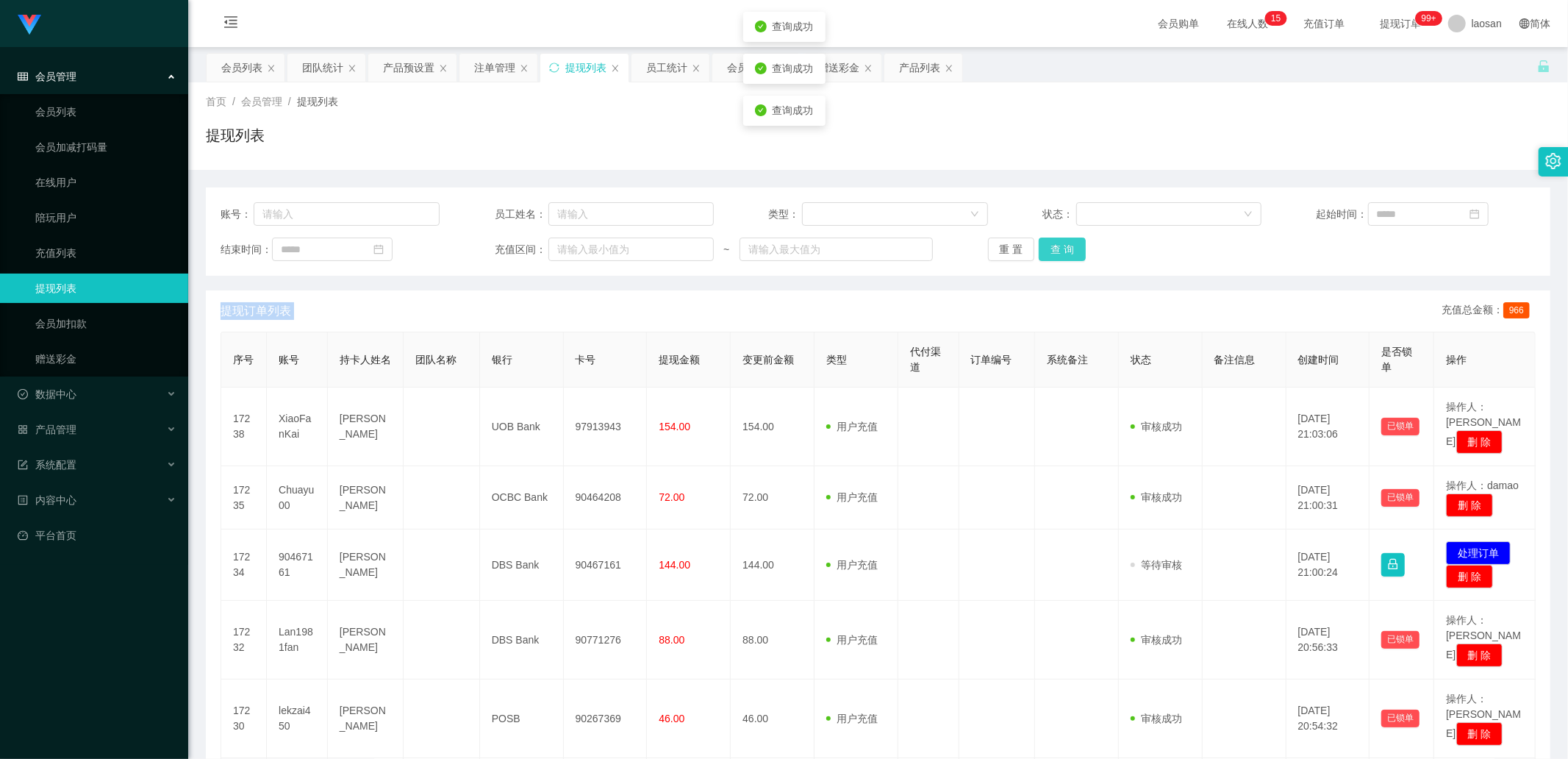
click at [1065, 244] on button "查 询" at bounding box center [1062, 248] width 47 height 23
